Goal: Information Seeking & Learning: Check status

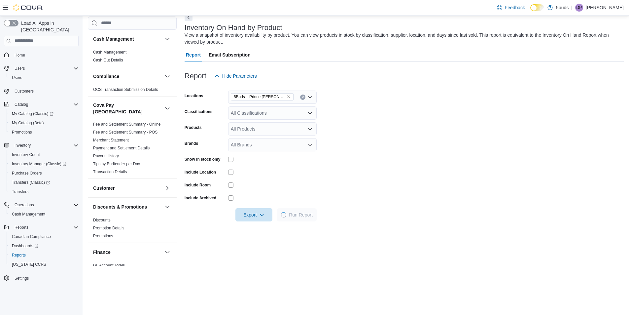
scroll to position [66, 0]
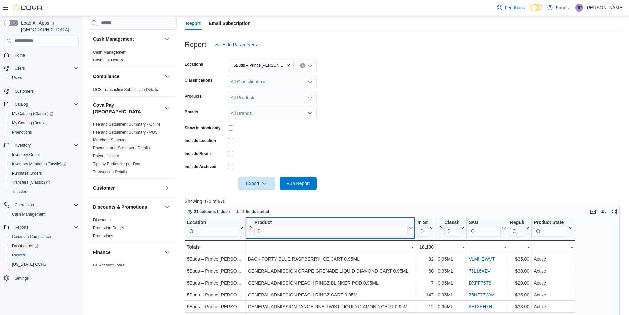
click at [283, 231] on input "search" at bounding box center [331, 231] width 154 height 11
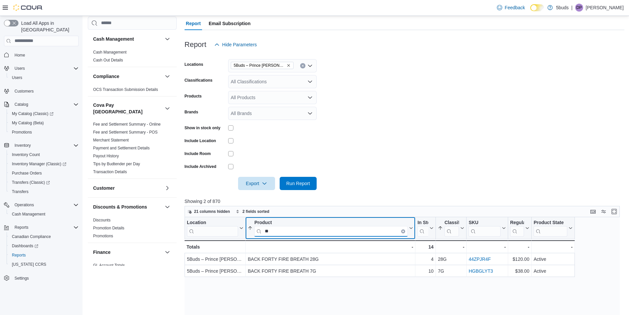
type input "*"
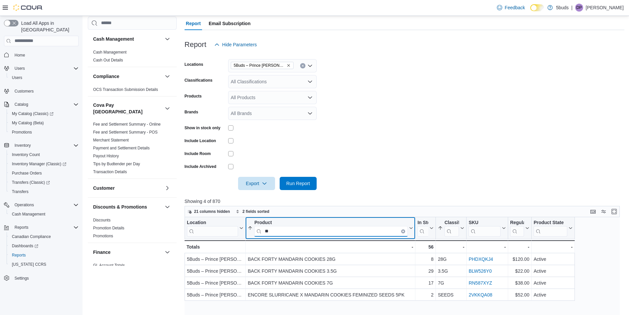
type input "*"
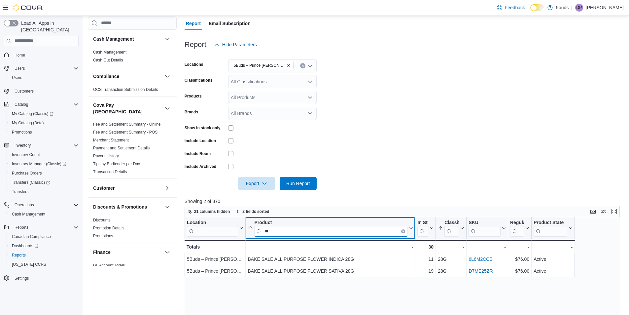
type input "*"
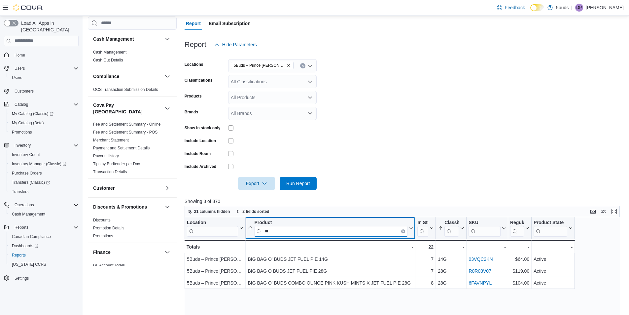
type input "*"
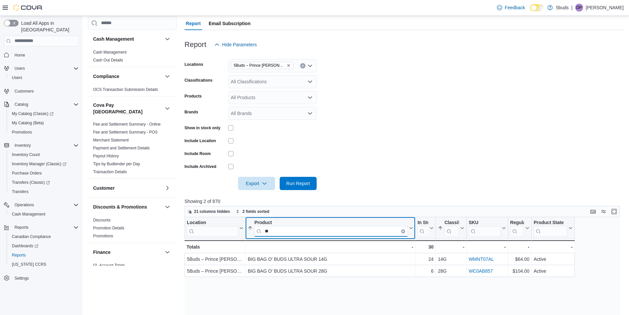
type input "*"
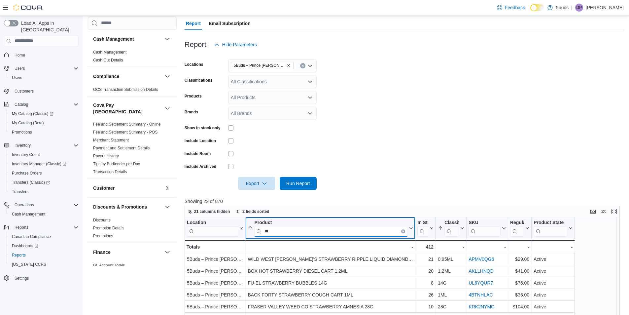
type input "*"
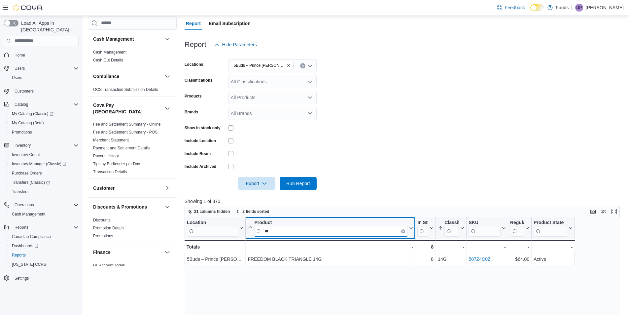
type input "*"
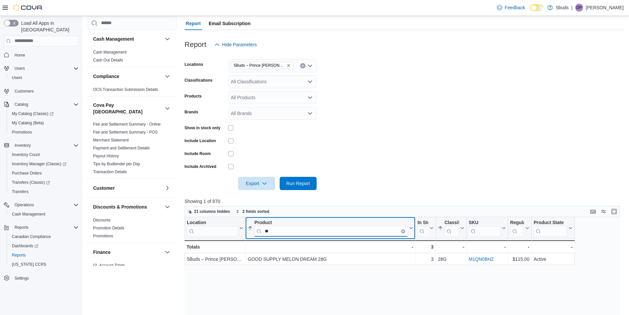
type input "*"
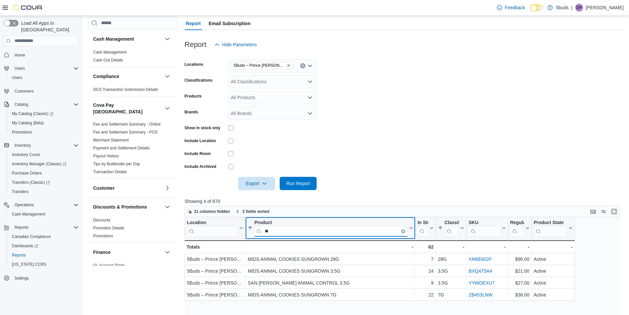
type input "*"
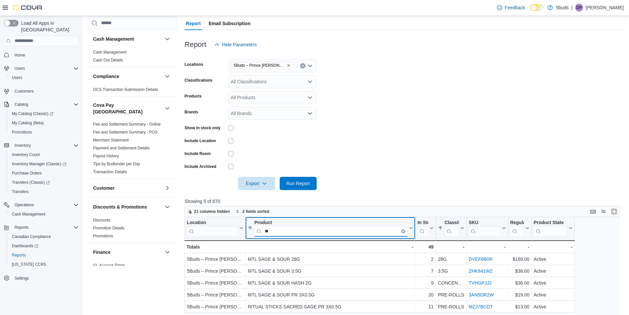
type input "*"
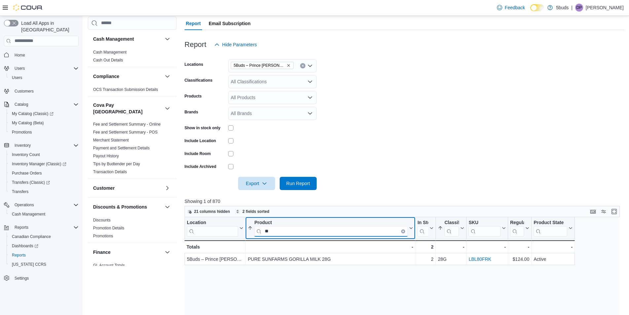
type input "*"
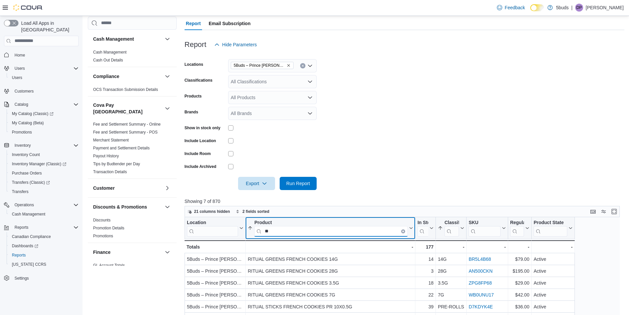
type input "*"
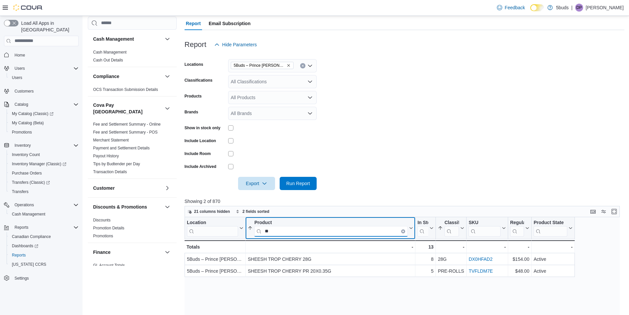
type input "*"
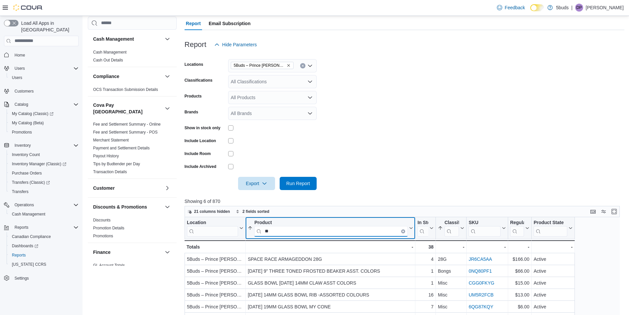
type input "*"
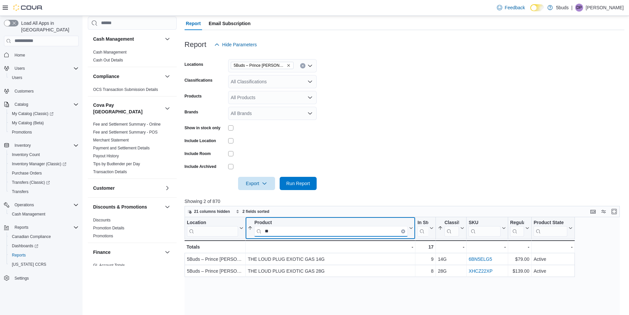
type input "*"
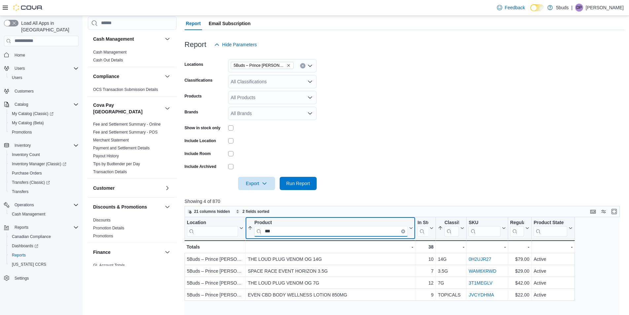
click at [299, 232] on input "***" at bounding box center [331, 231] width 154 height 11
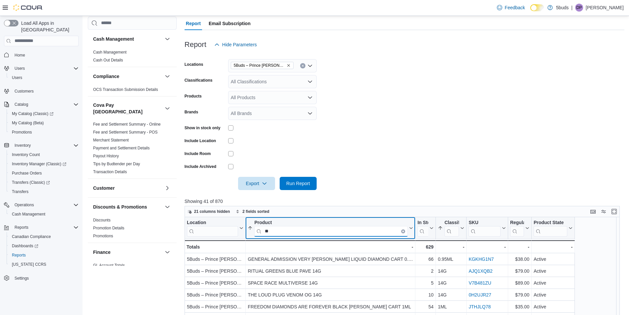
type input "*"
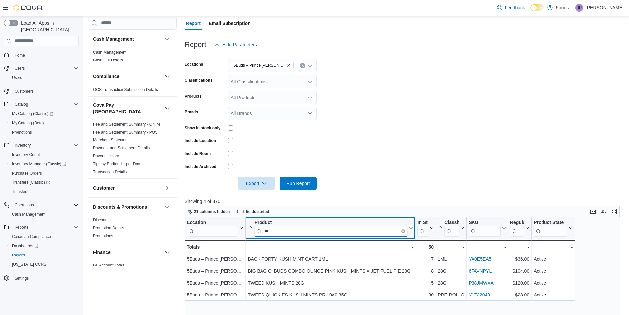
type input "*"
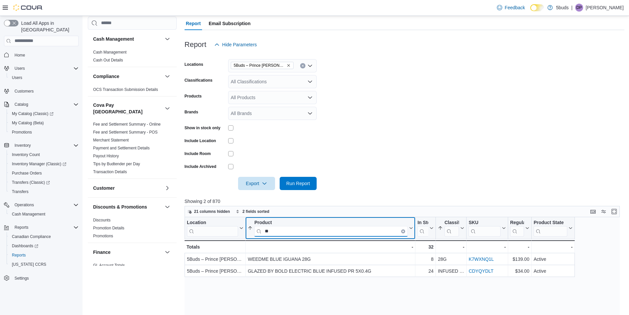
type input "*"
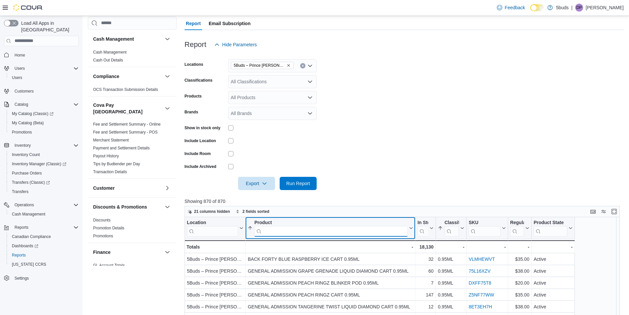
click at [332, 229] on input "search" at bounding box center [331, 231] width 154 height 11
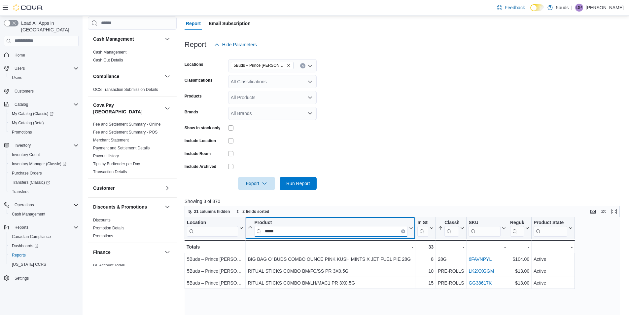
type input "*****"
